Goal: Transaction & Acquisition: Purchase product/service

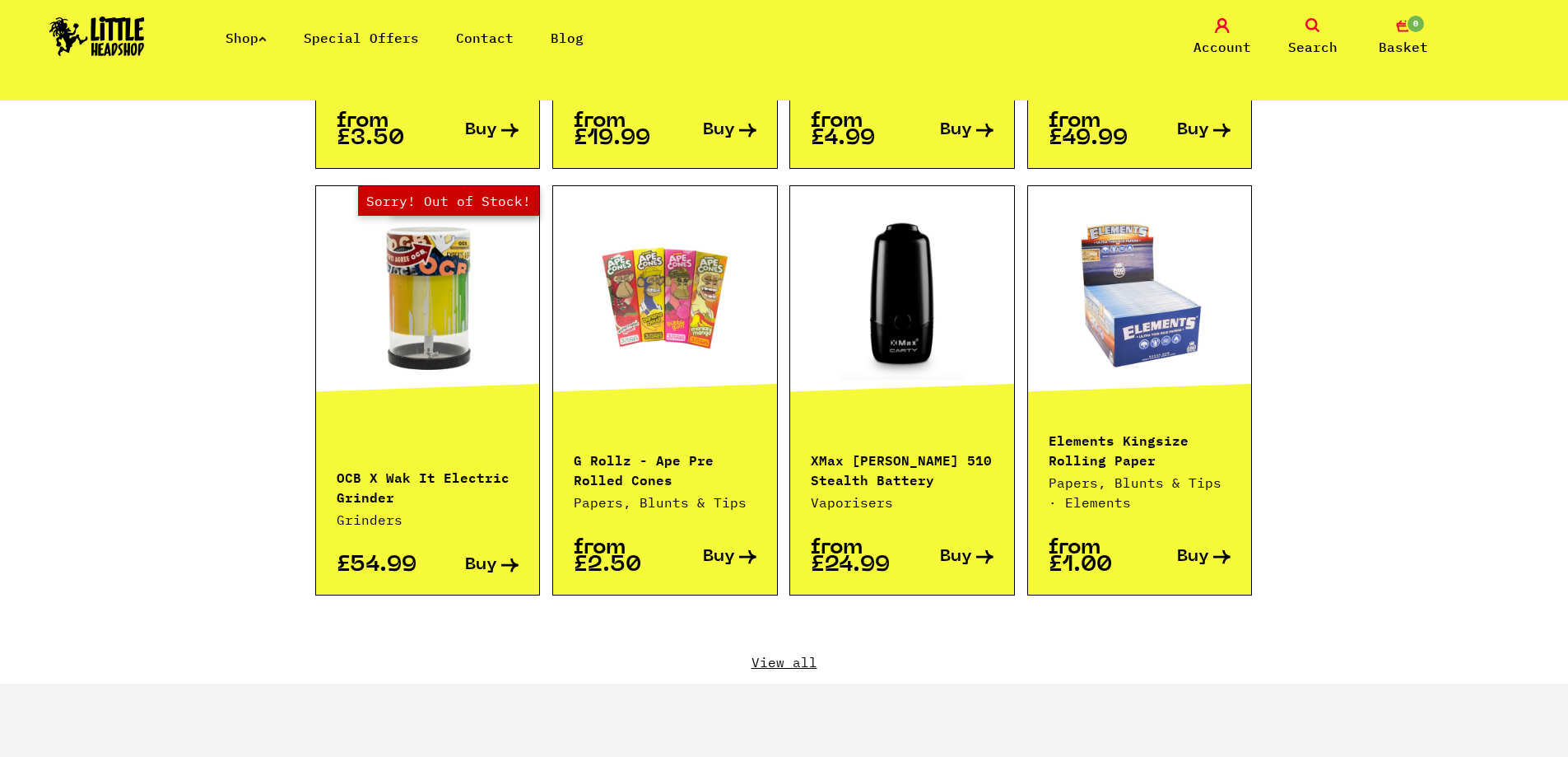
scroll to position [1812, 0]
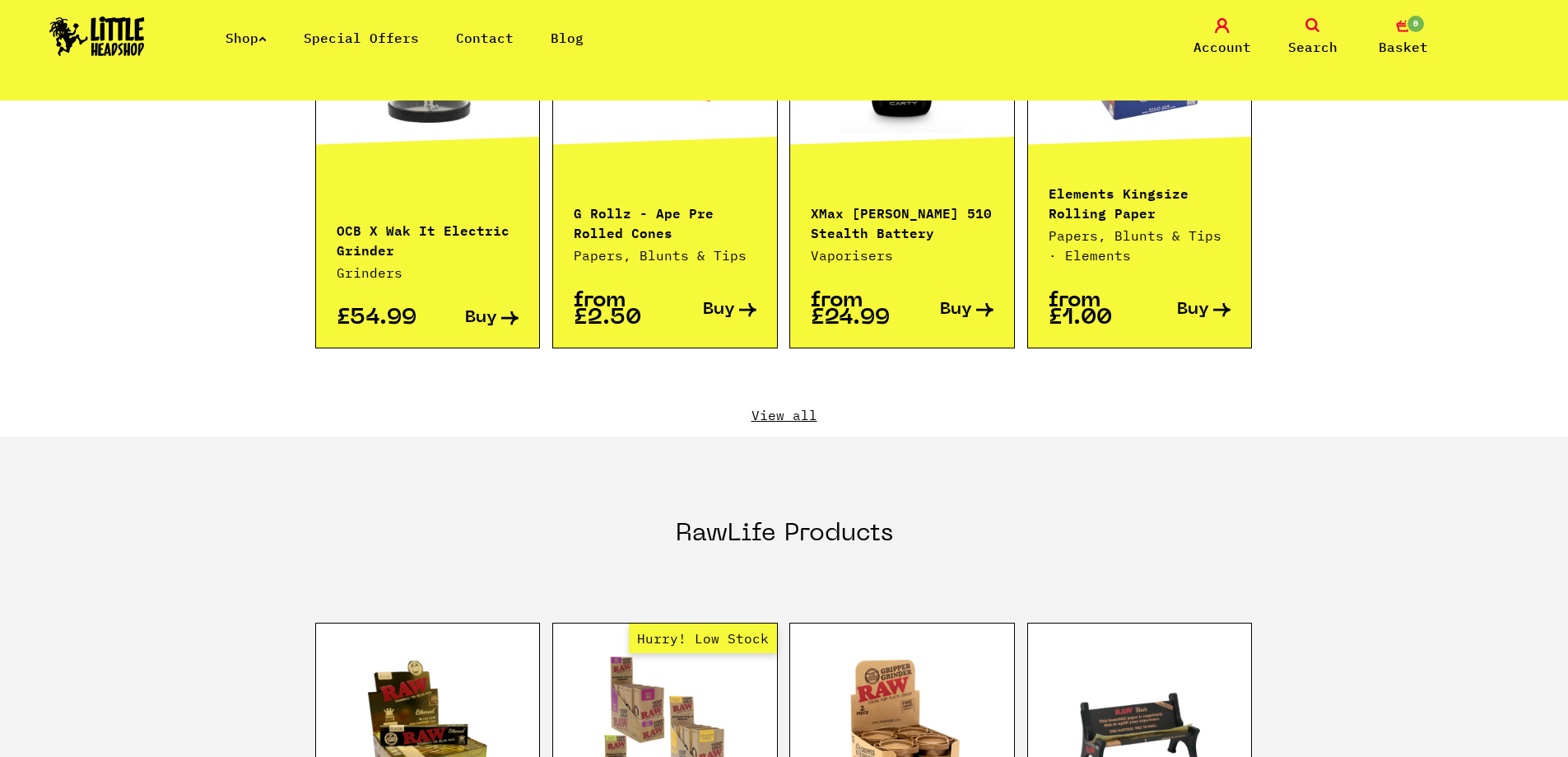
click at [1418, 30] on span "0" at bounding box center [1415, 23] width 20 height 20
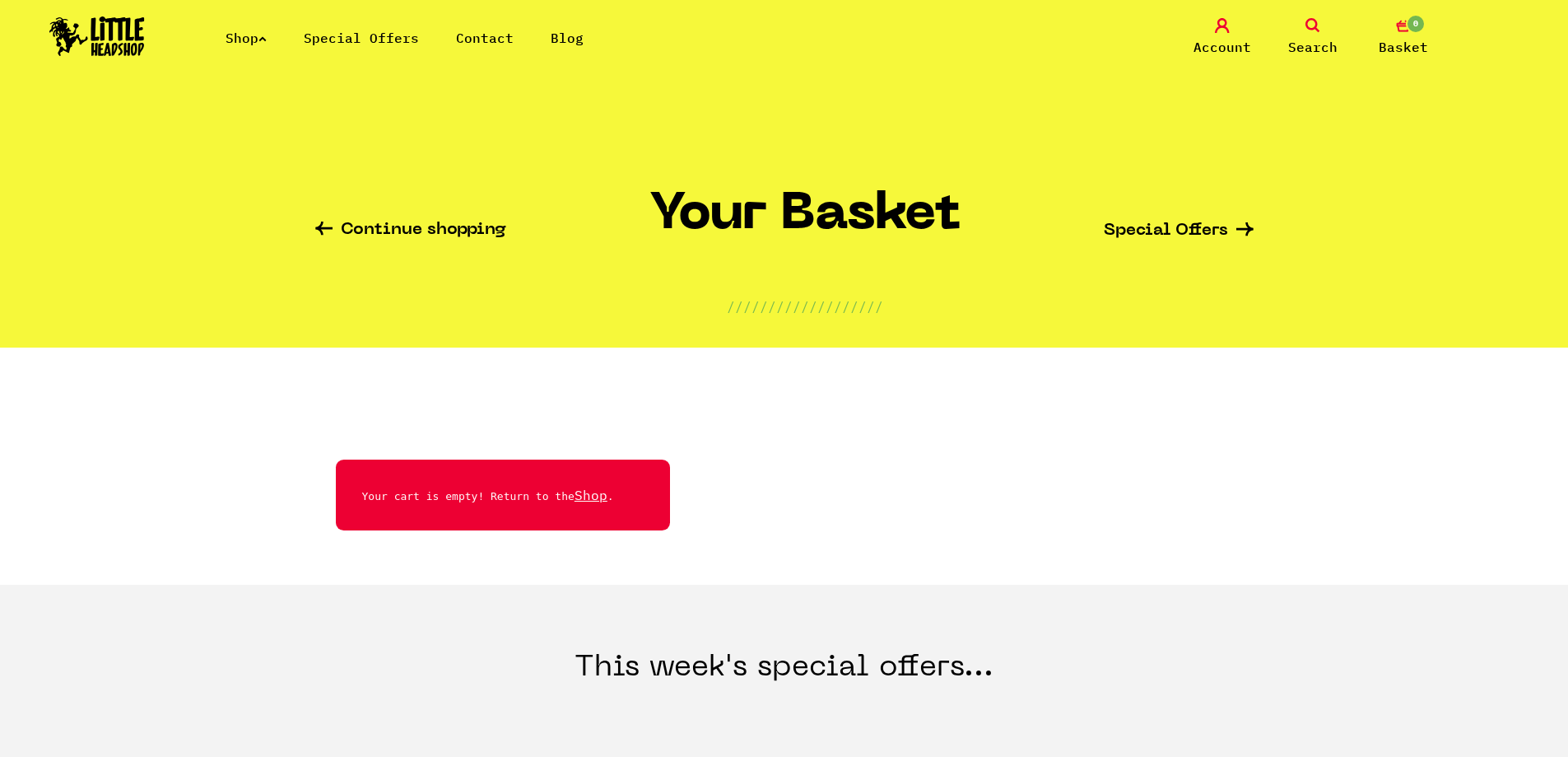
click at [1305, 43] on span "Search" at bounding box center [1313, 47] width 49 height 20
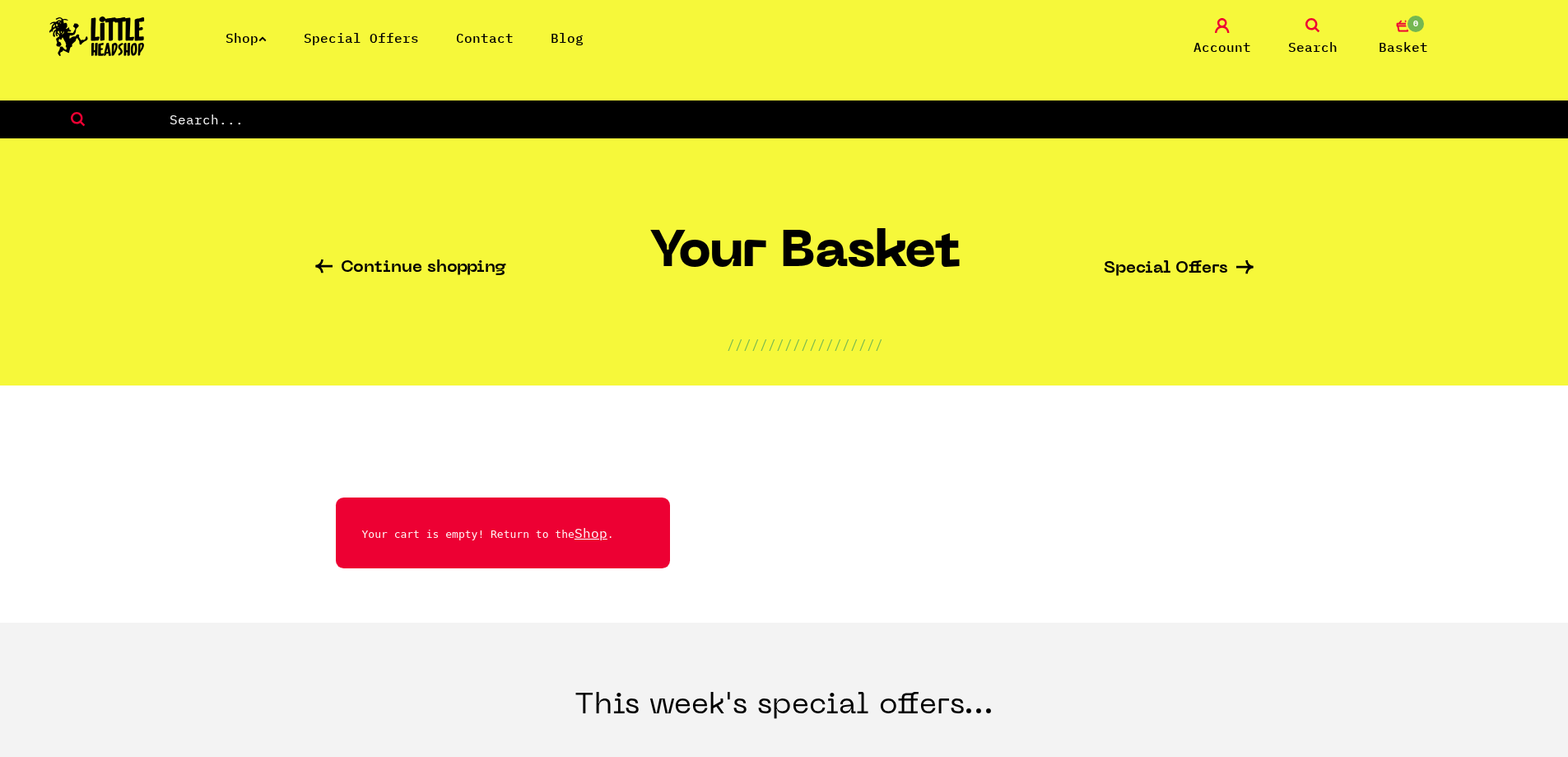
drag, startPoint x: 230, startPoint y: 141, endPoint x: 224, endPoint y: 129, distance: 13.4
click at [230, 141] on section "Continue shopping Your Basket /////////////////// Special Offers" at bounding box center [784, 262] width 1568 height 247
click at [224, 127] on input "text" at bounding box center [868, 119] width 1401 height 22
type input "zushi"
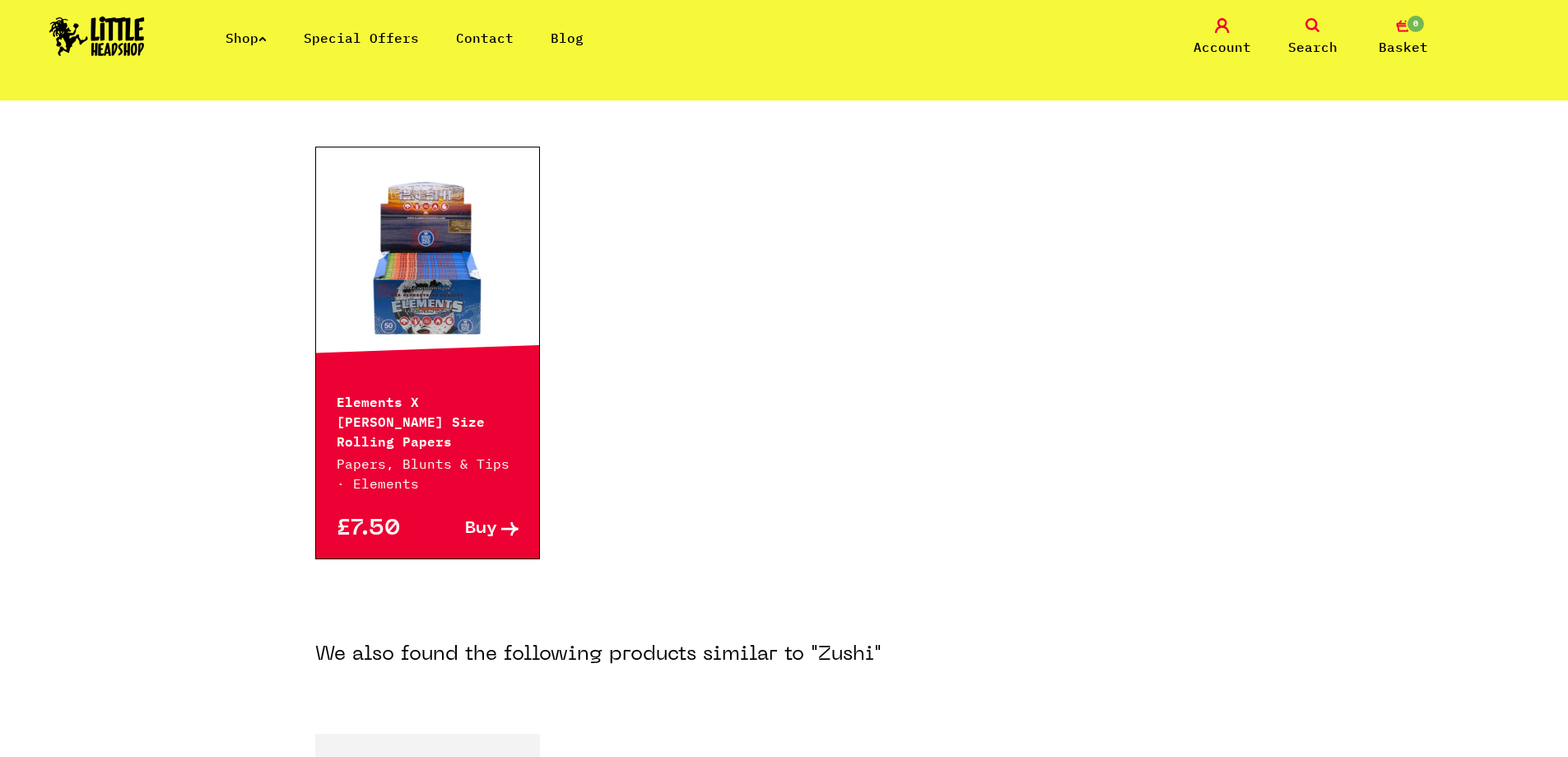
scroll to position [494, 0]
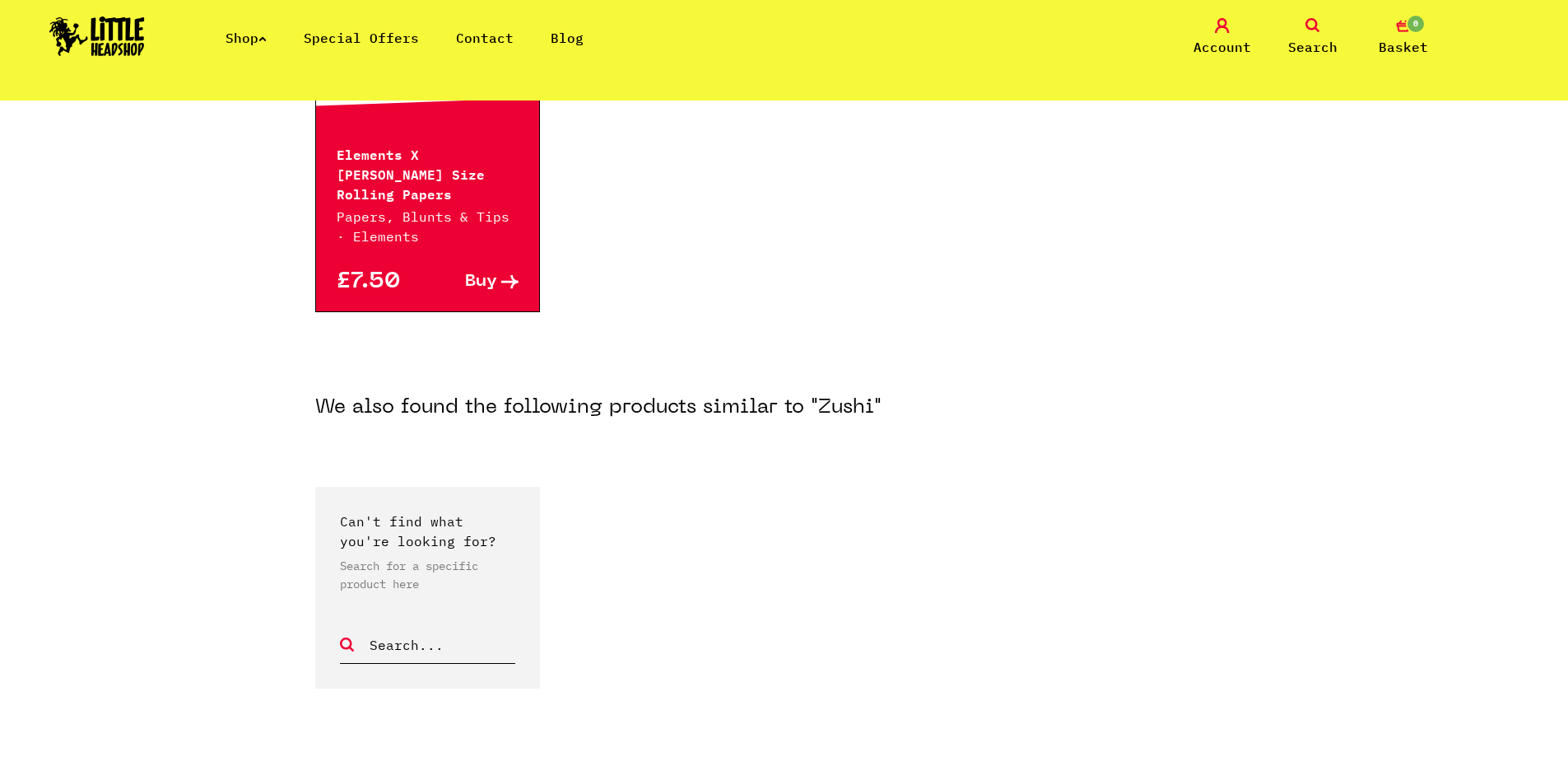
click at [492, 277] on div "£7.50 Buy" at bounding box center [427, 278] width 224 height 65
click at [492, 272] on div "£7.50 Buy" at bounding box center [427, 278] width 224 height 65
click at [492, 274] on span "Buy" at bounding box center [481, 282] width 32 height 17
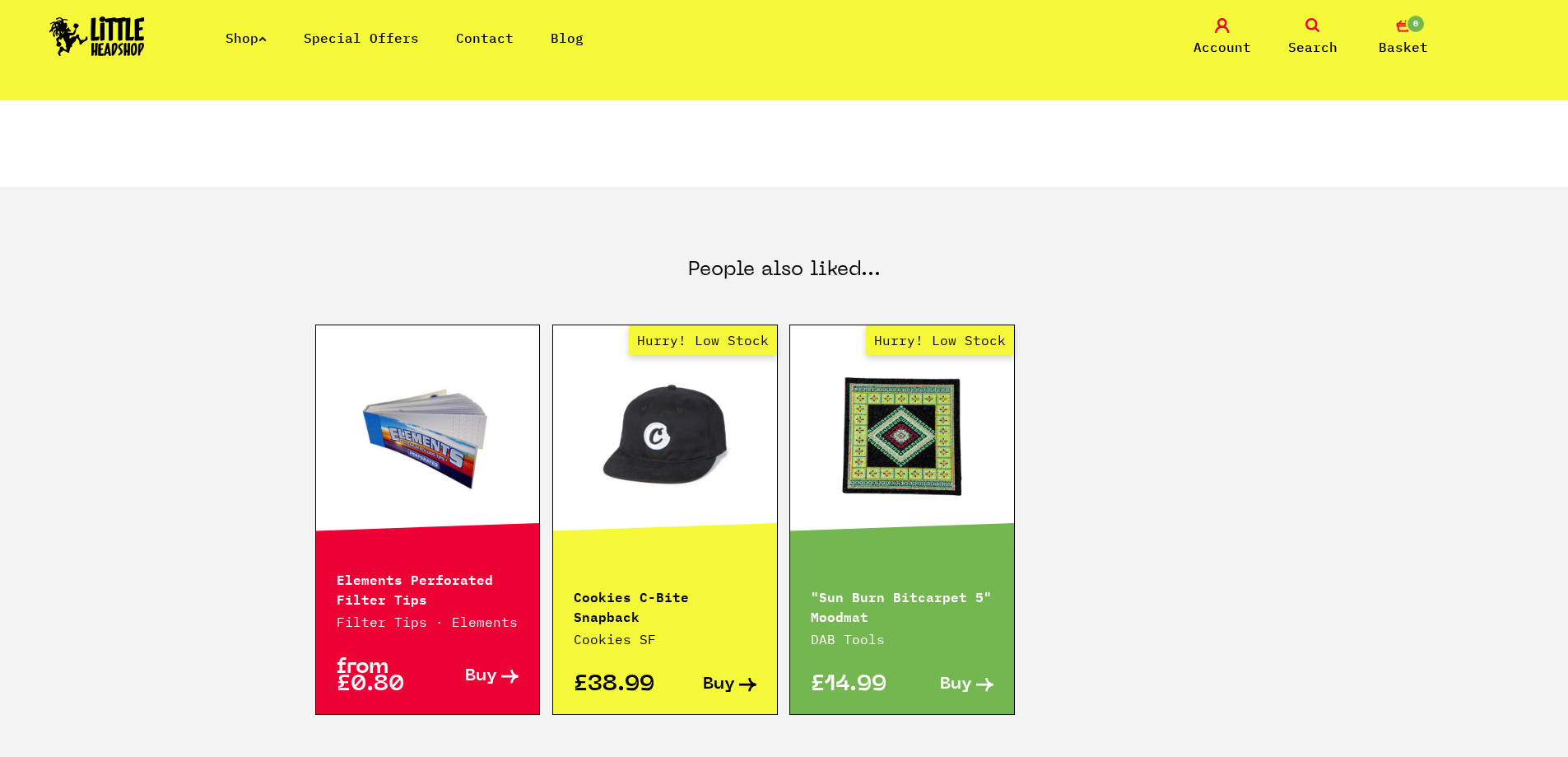
scroll to position [330, 0]
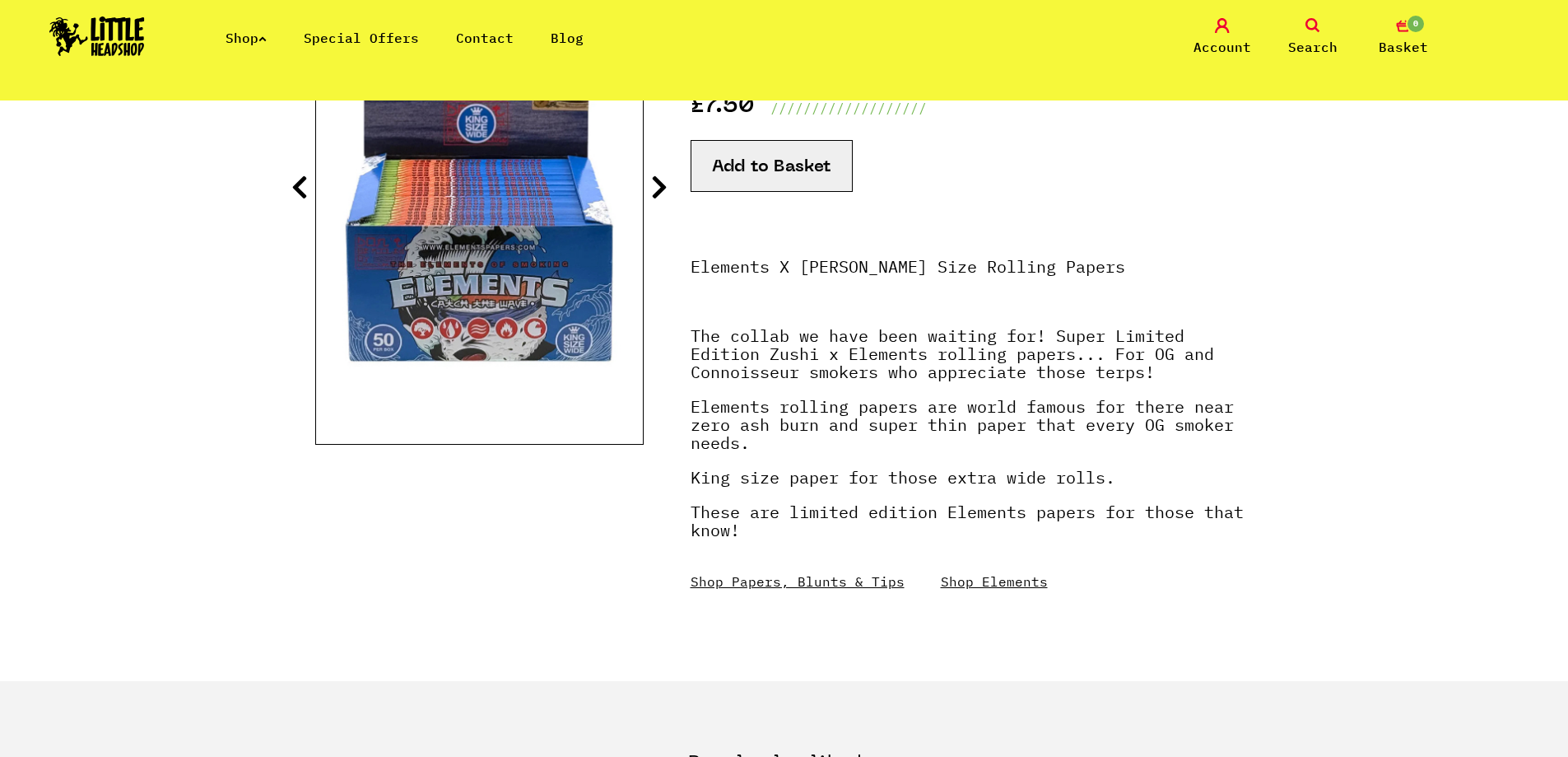
click at [755, 148] on button "Add to Basket" at bounding box center [771, 166] width 162 height 52
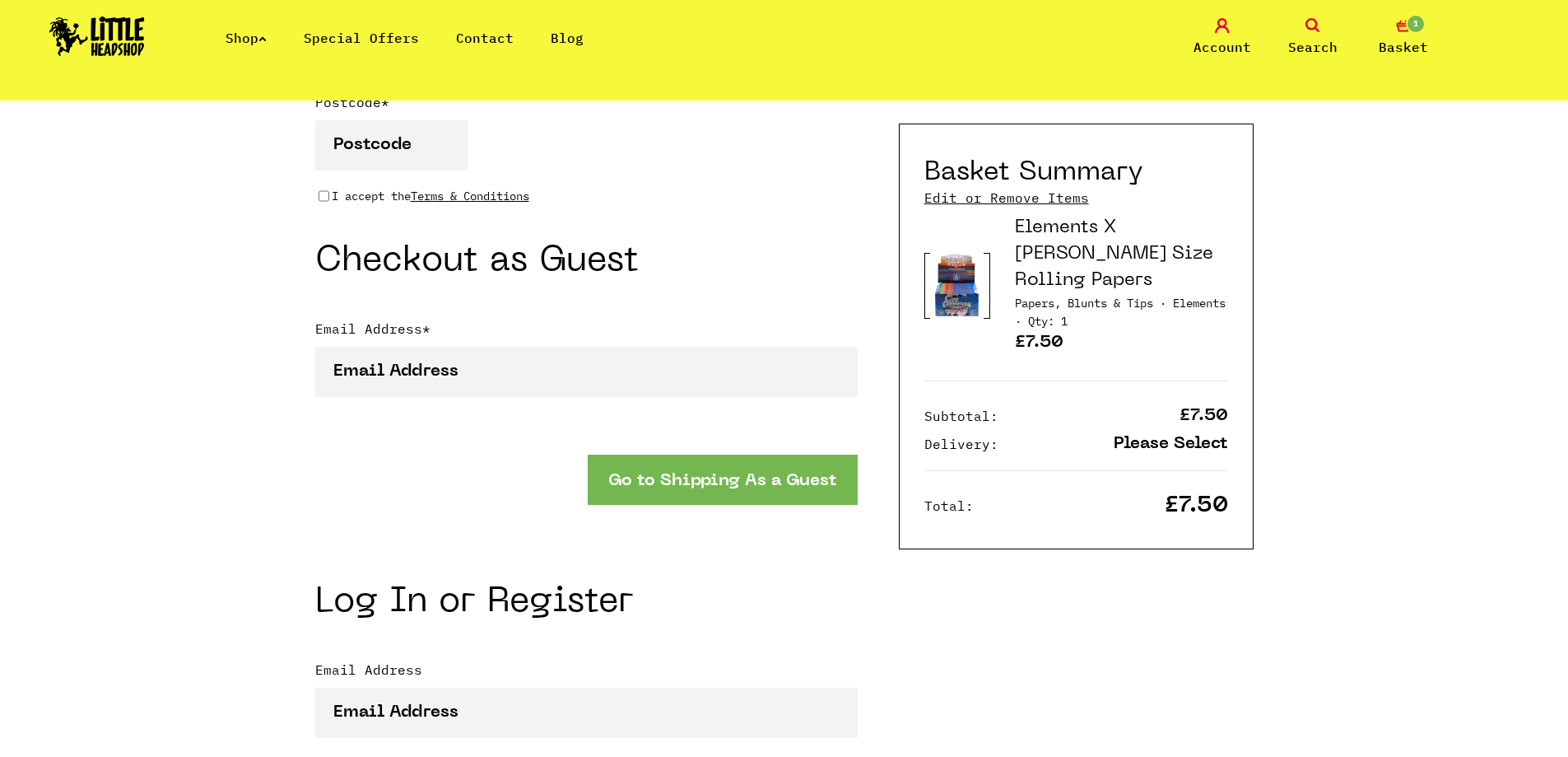
scroll to position [1253, 0]
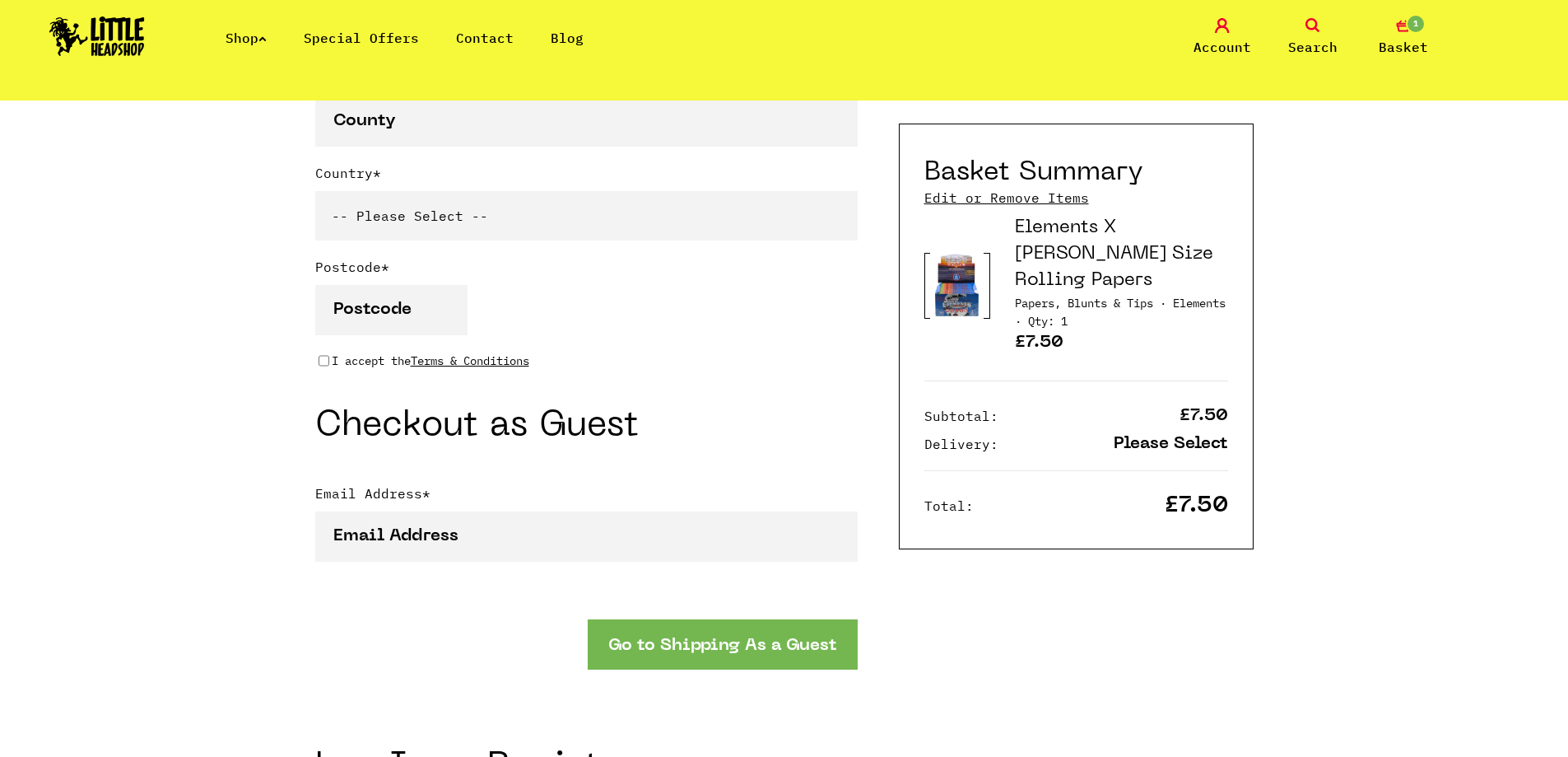
click at [239, 35] on link "Shop" at bounding box center [246, 37] width 41 height 16
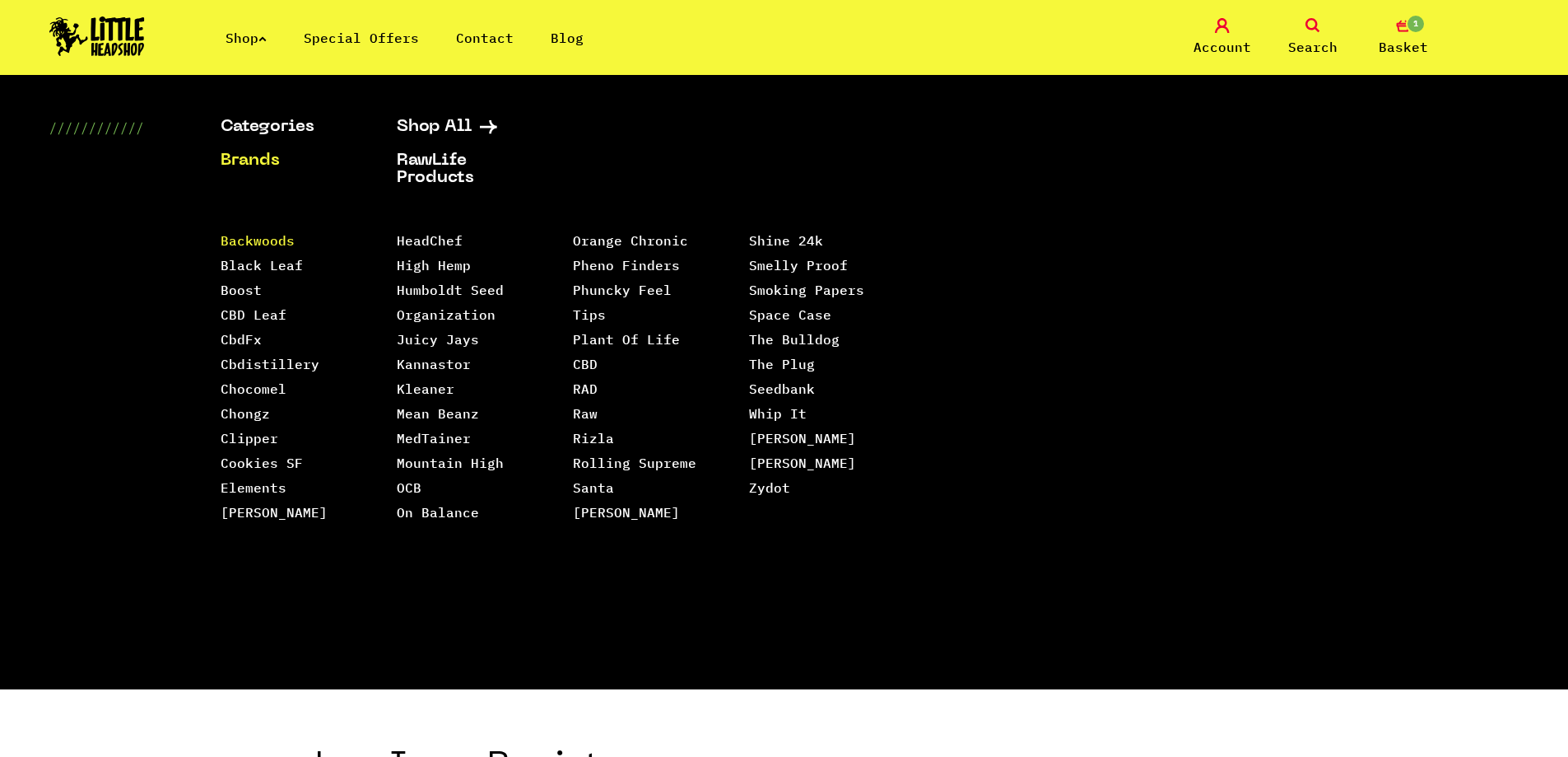
click at [293, 247] on link "Backwoods" at bounding box center [258, 240] width 74 height 16
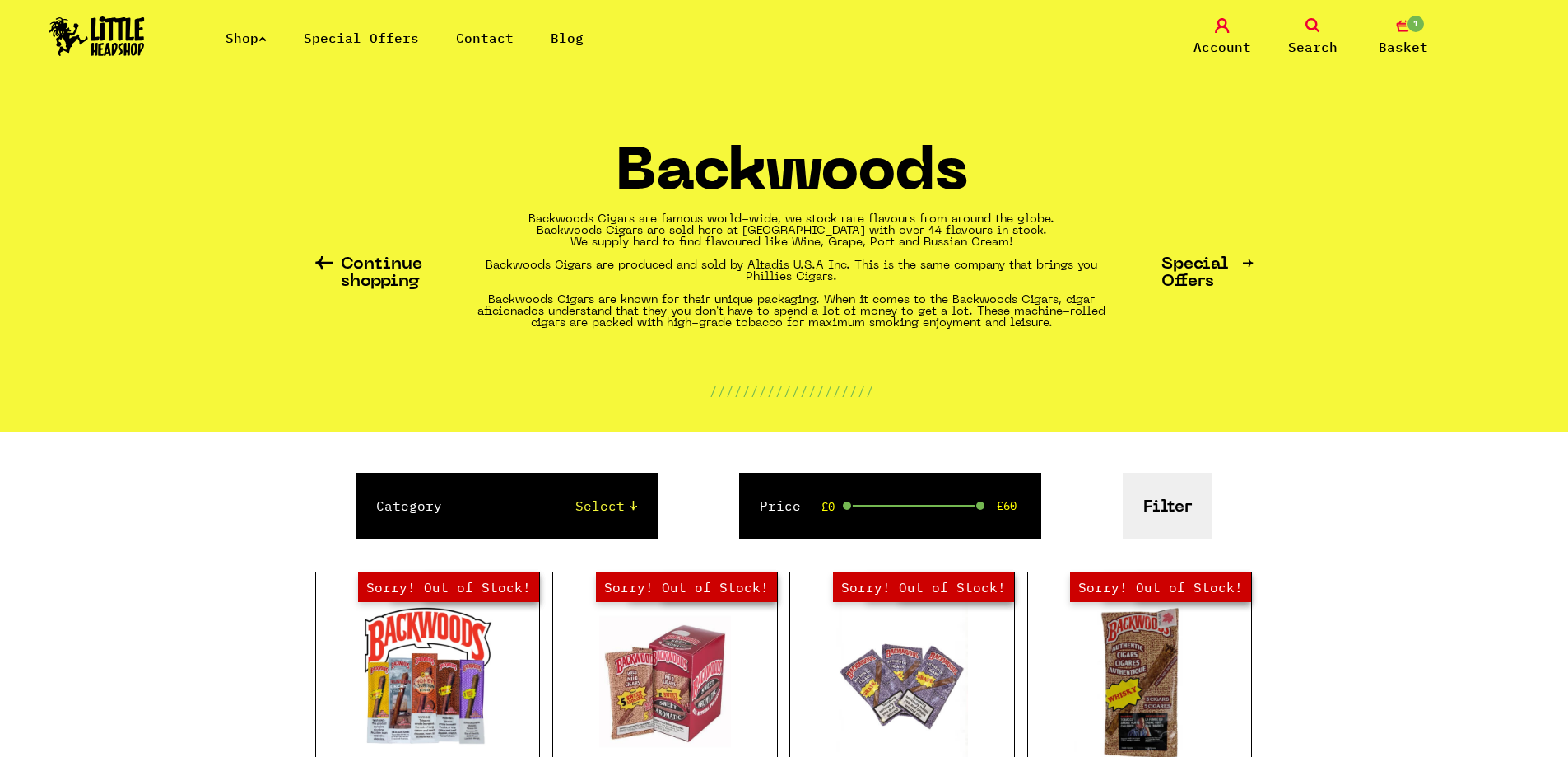
scroll to position [330, 0]
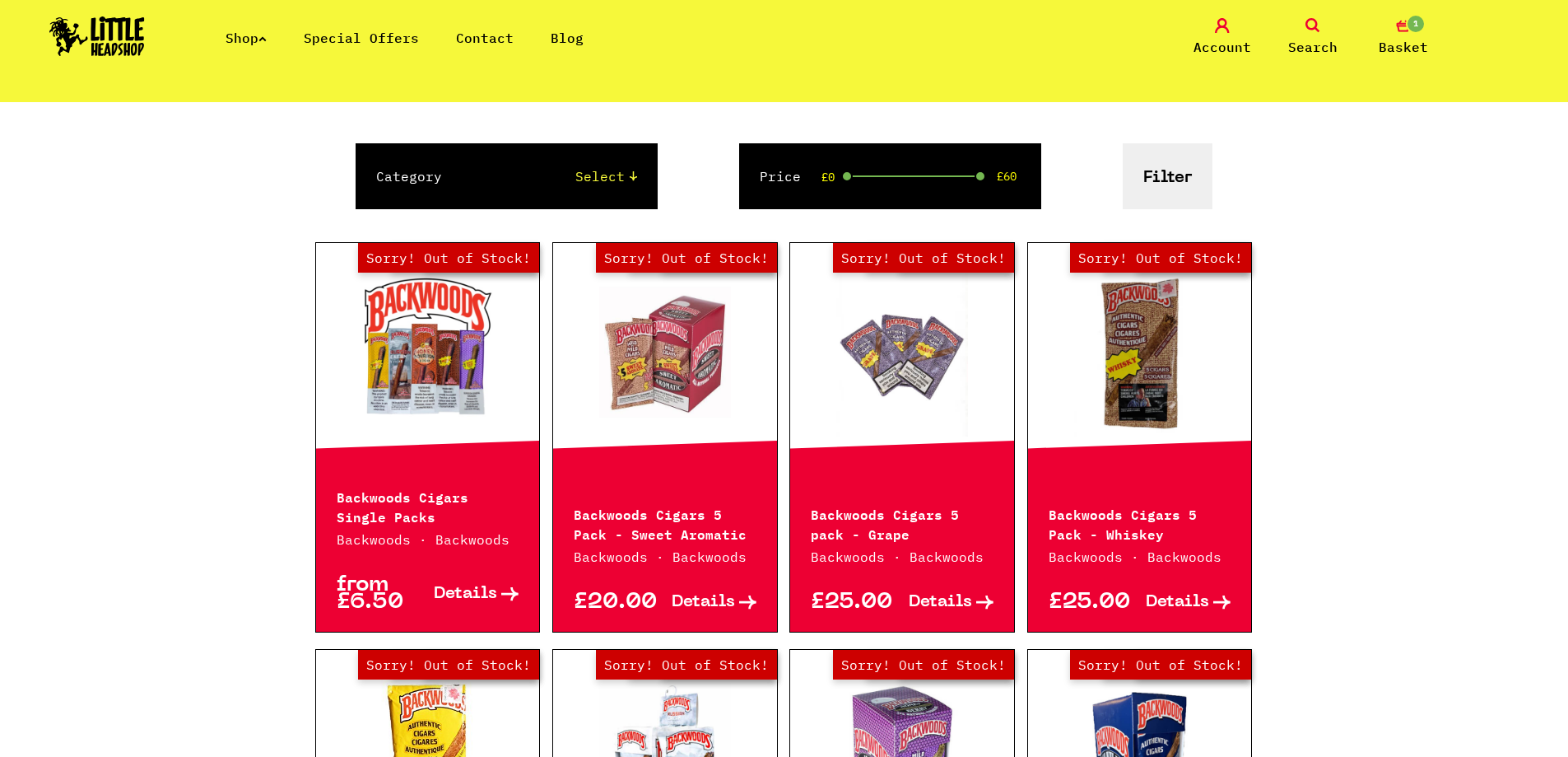
click at [249, 41] on link "Shop" at bounding box center [246, 37] width 41 height 16
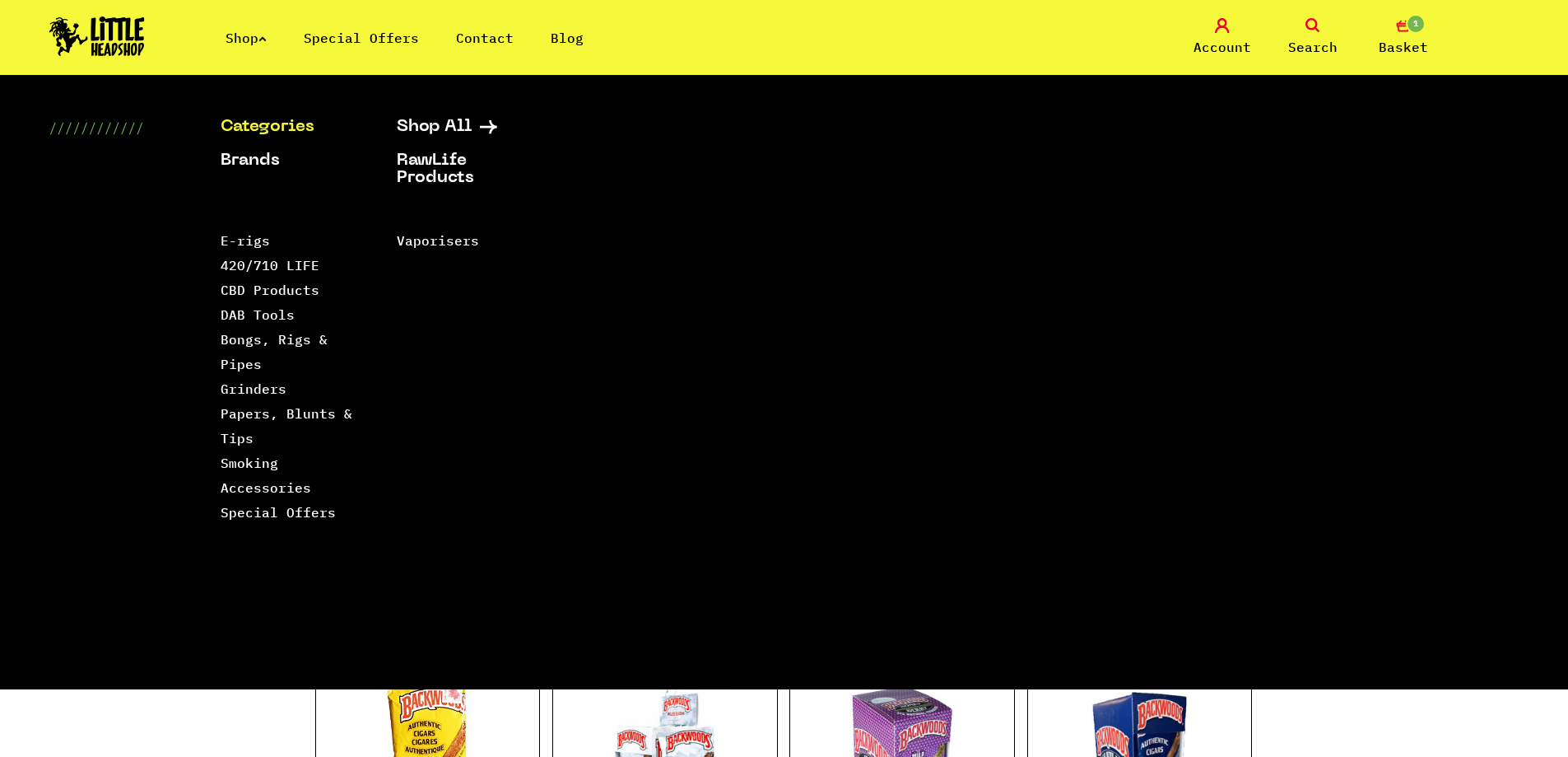
click at [336, 31] on link "Special Offers" at bounding box center [362, 37] width 116 height 16
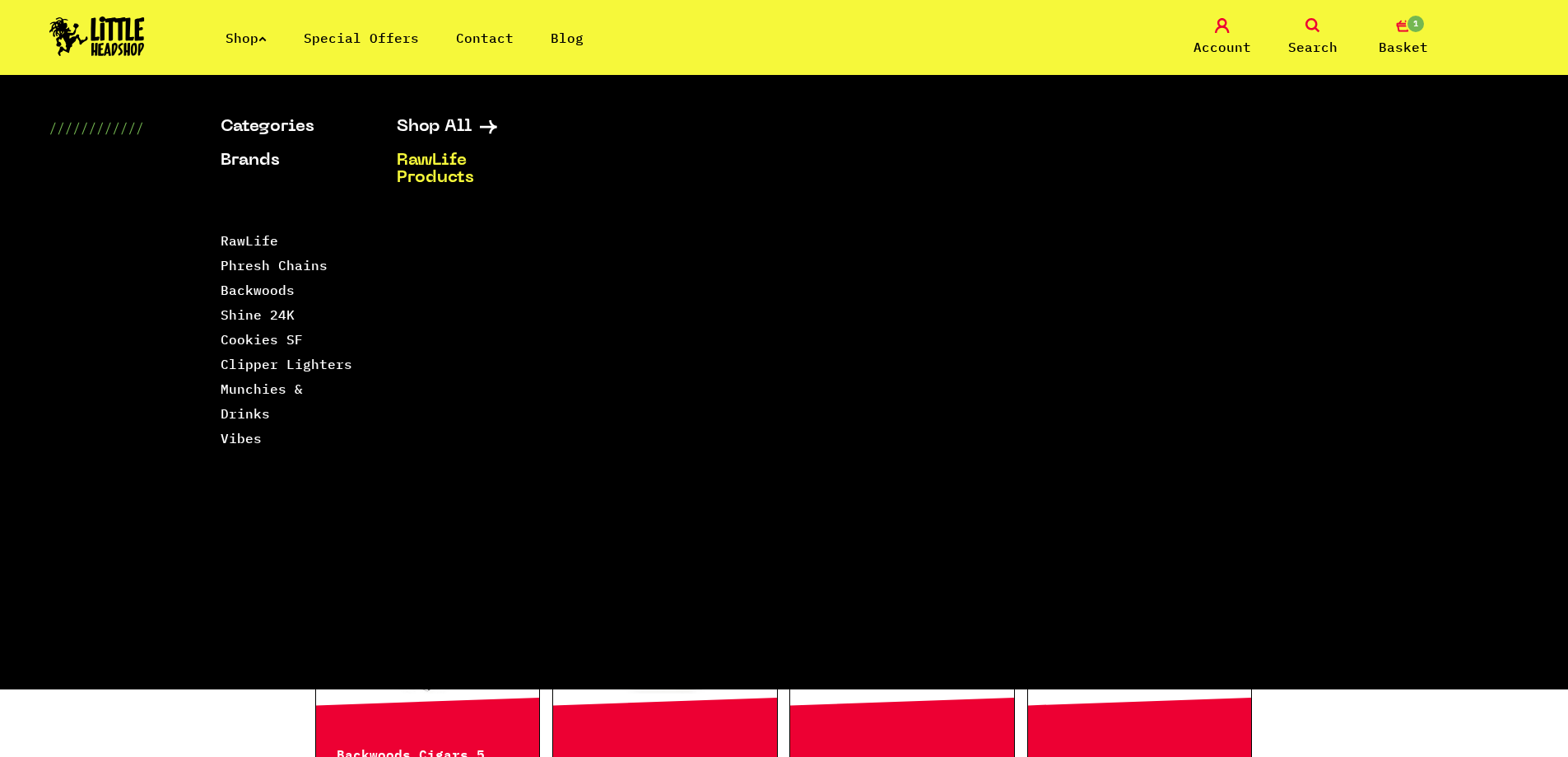
scroll to position [1070, 0]
